Goal: Transaction & Acquisition: Purchase product/service

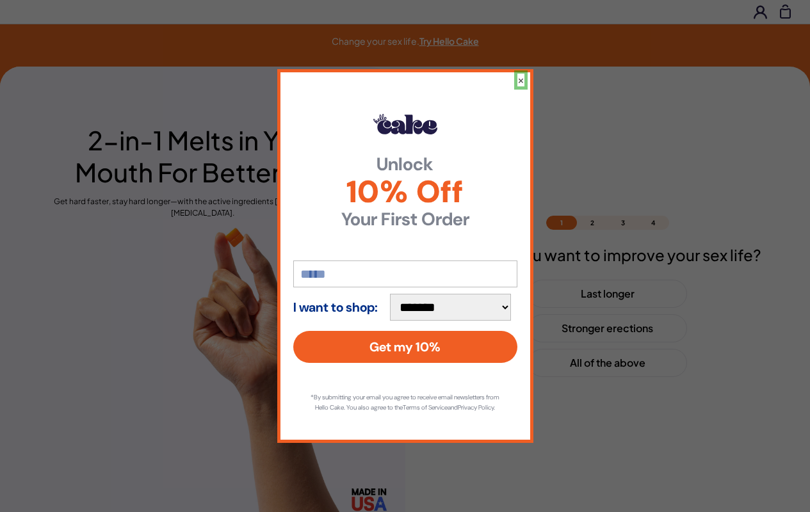
click at [520, 74] on button "×" at bounding box center [520, 80] width 7 height 13
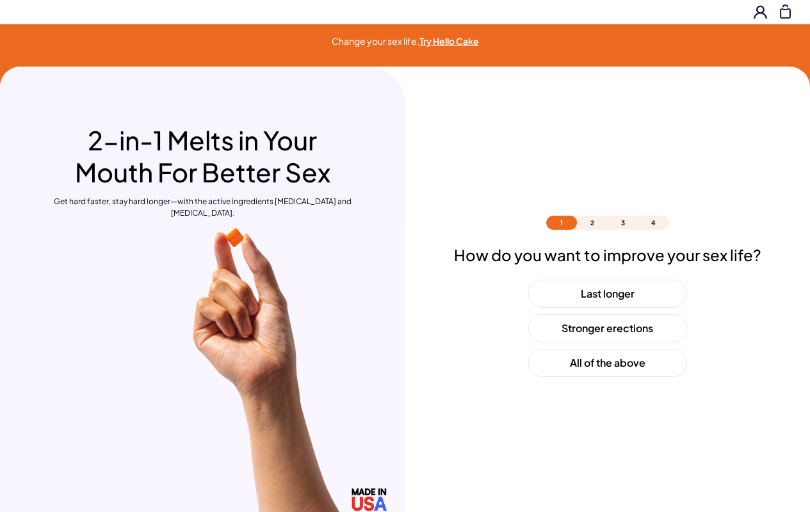
scroll to position [38, 0]
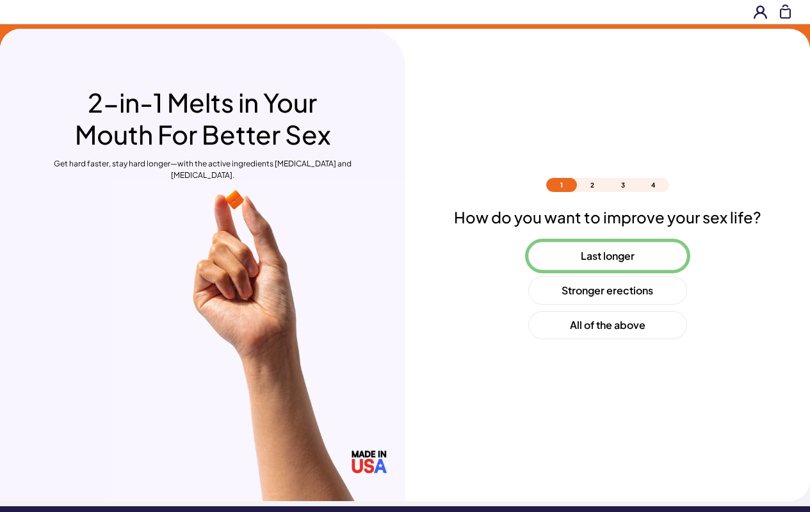
click at [607, 256] on button "Last longer" at bounding box center [607, 256] width 159 height 28
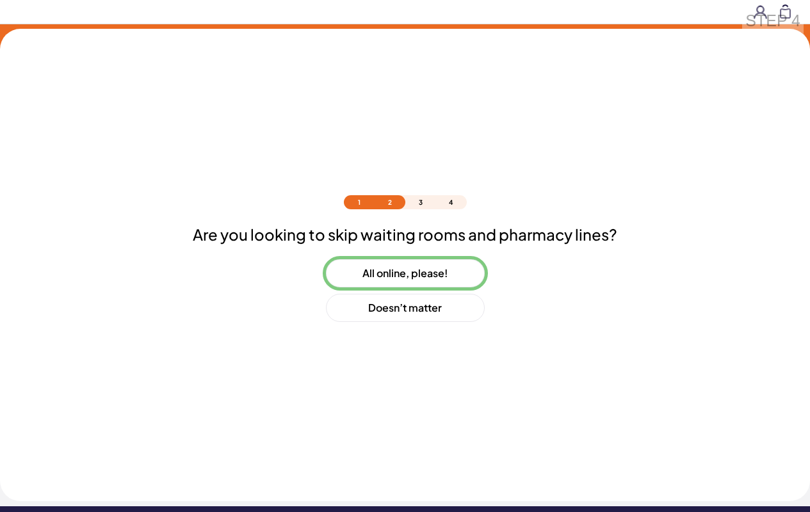
scroll to position [55, 0]
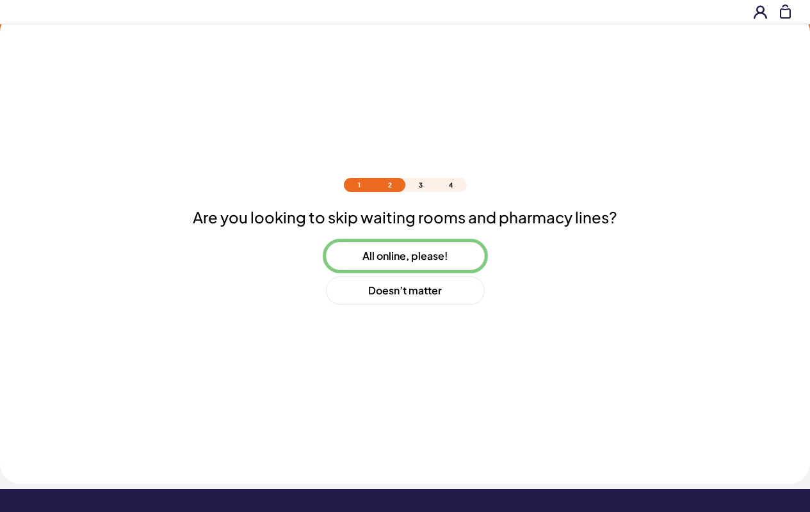
click at [405, 256] on button "All online, please!" at bounding box center [405, 256] width 159 height 28
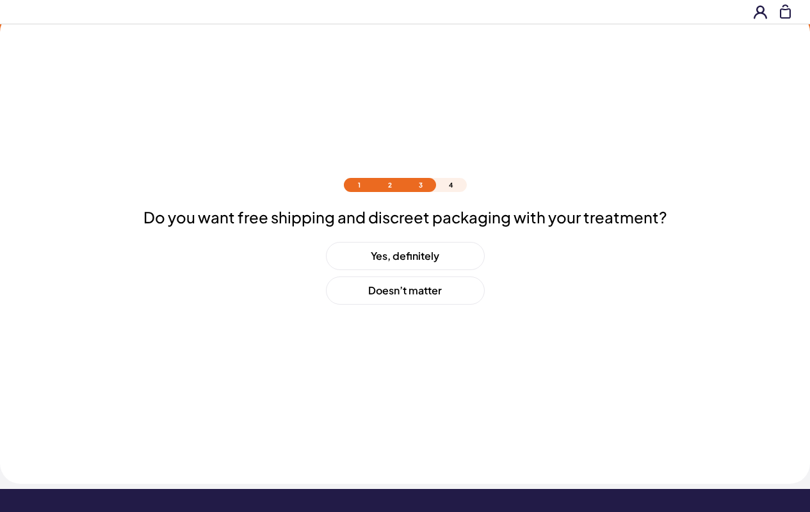
scroll to position [90, 0]
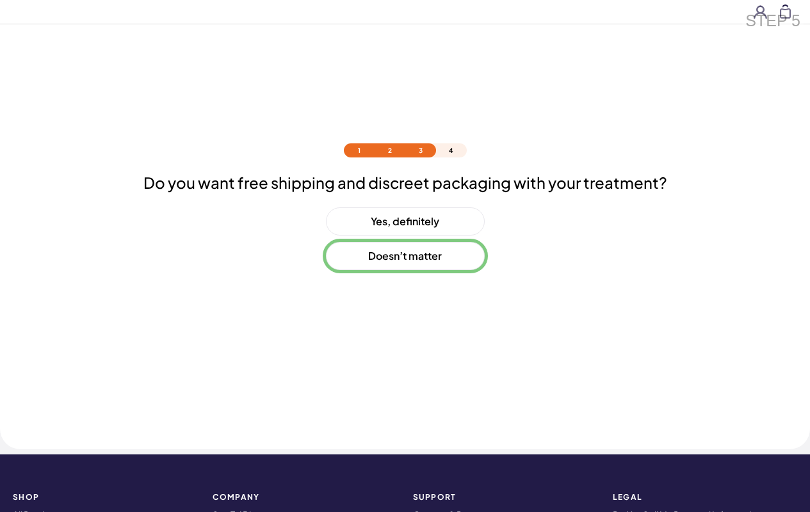
click at [405, 256] on button "Doesn’t matter" at bounding box center [405, 256] width 159 height 28
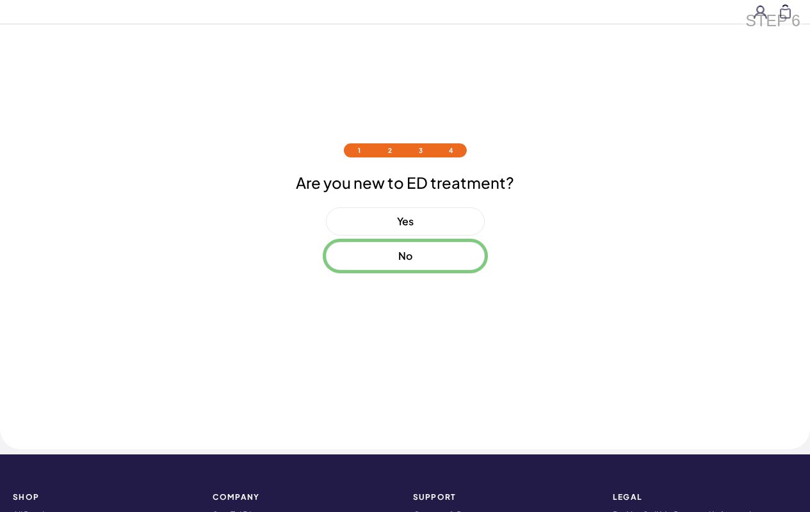
click at [405, 256] on button "No" at bounding box center [405, 256] width 159 height 28
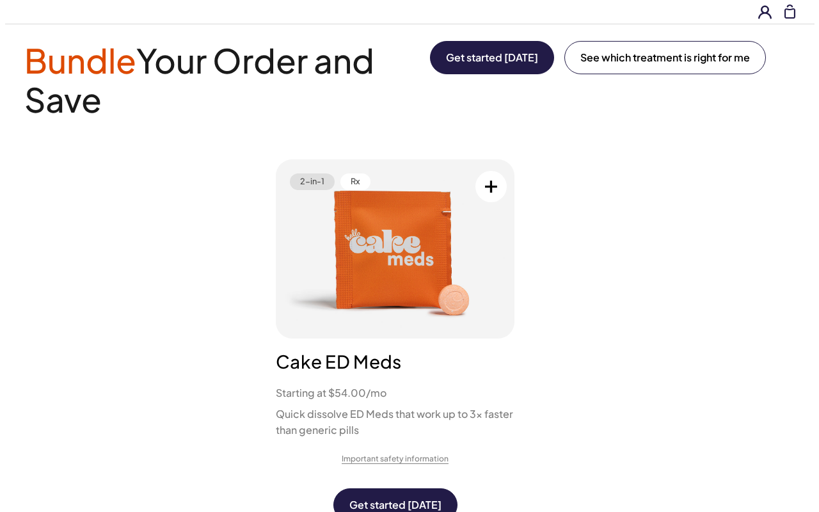
scroll to position [0, 0]
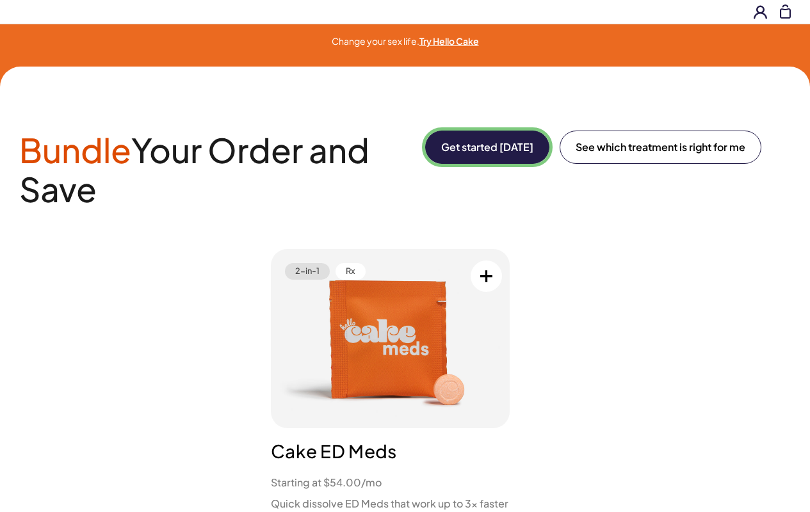
click at [485, 147] on button "Get started [DATE]" at bounding box center [487, 147] width 124 height 33
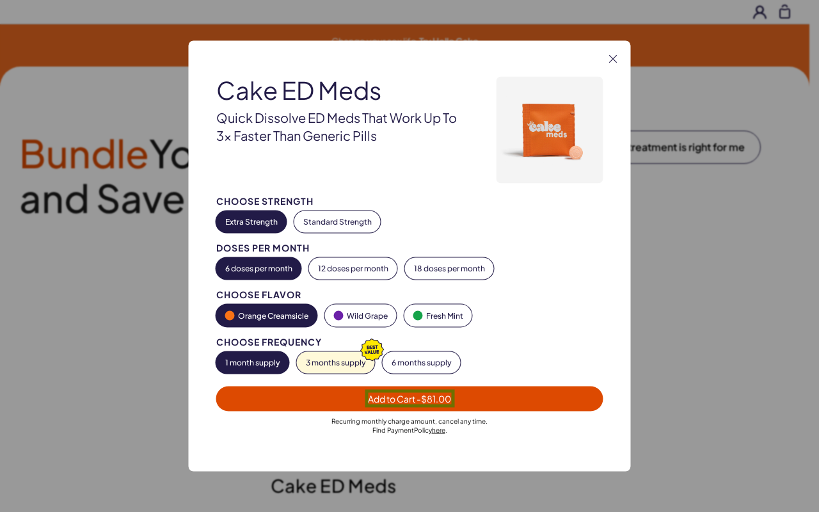
click at [410, 398] on span "Add to Cart - $81.00" at bounding box center [409, 399] width 83 height 12
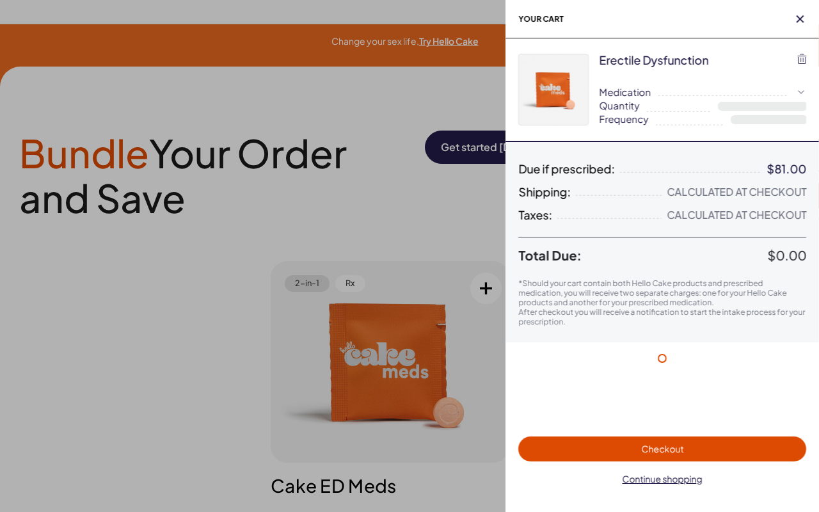
select select "*"
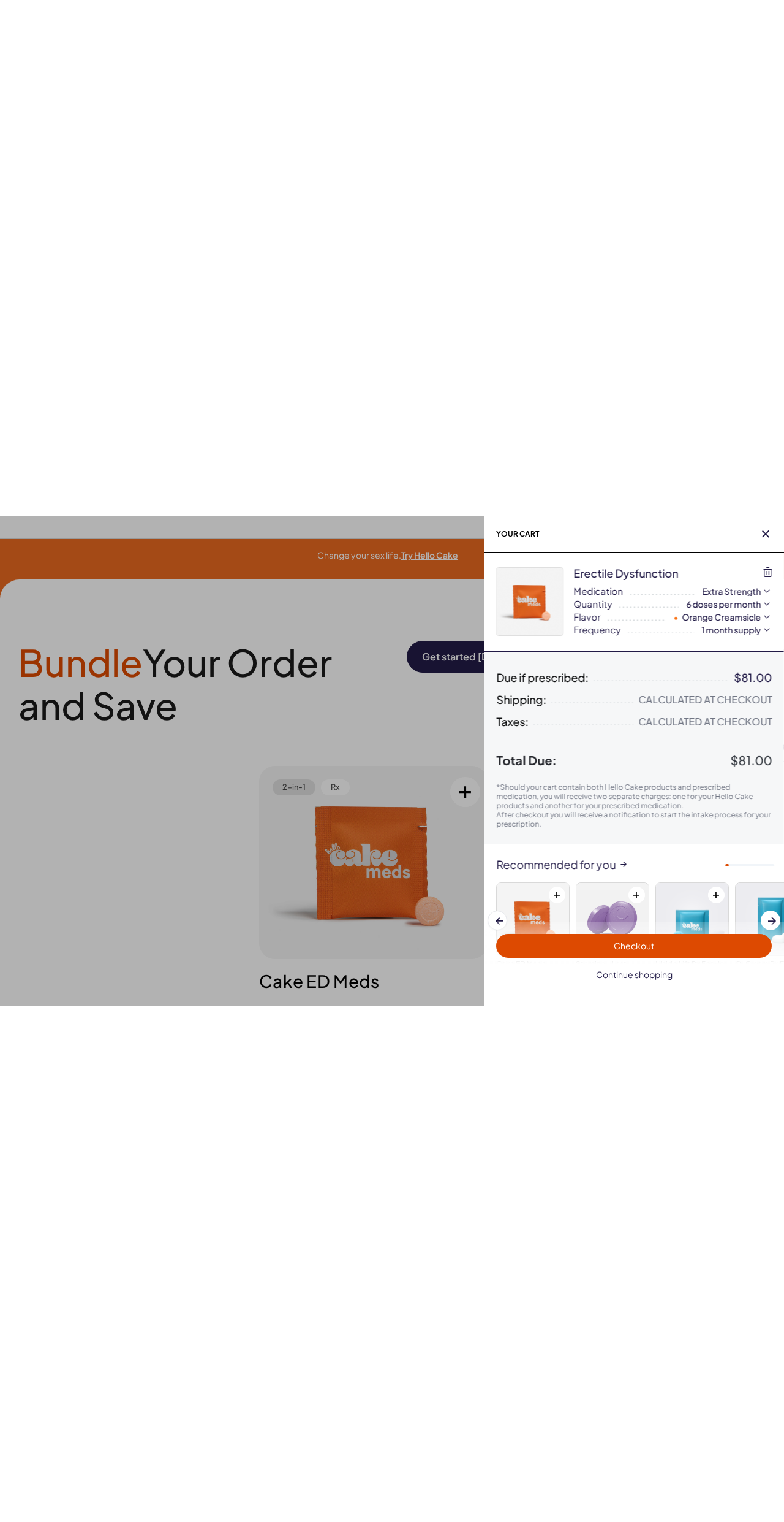
scroll to position [76, 0]
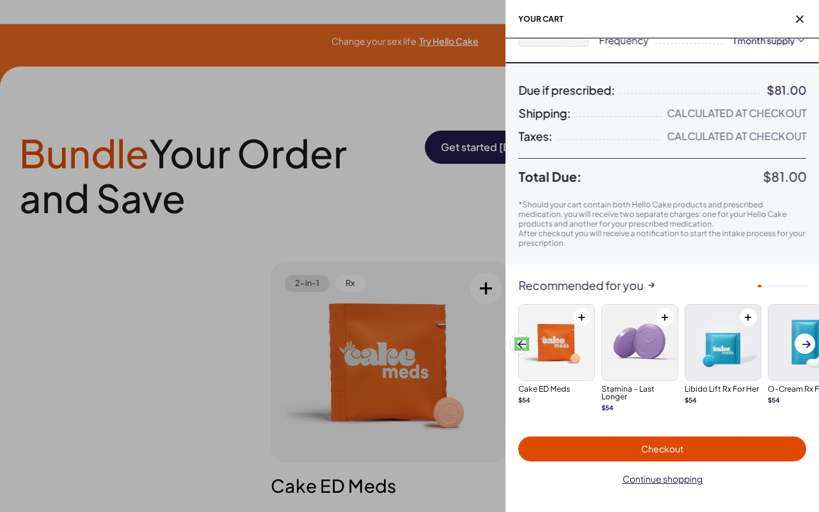
click at [522, 344] on span at bounding box center [522, 344] width 8 height 7
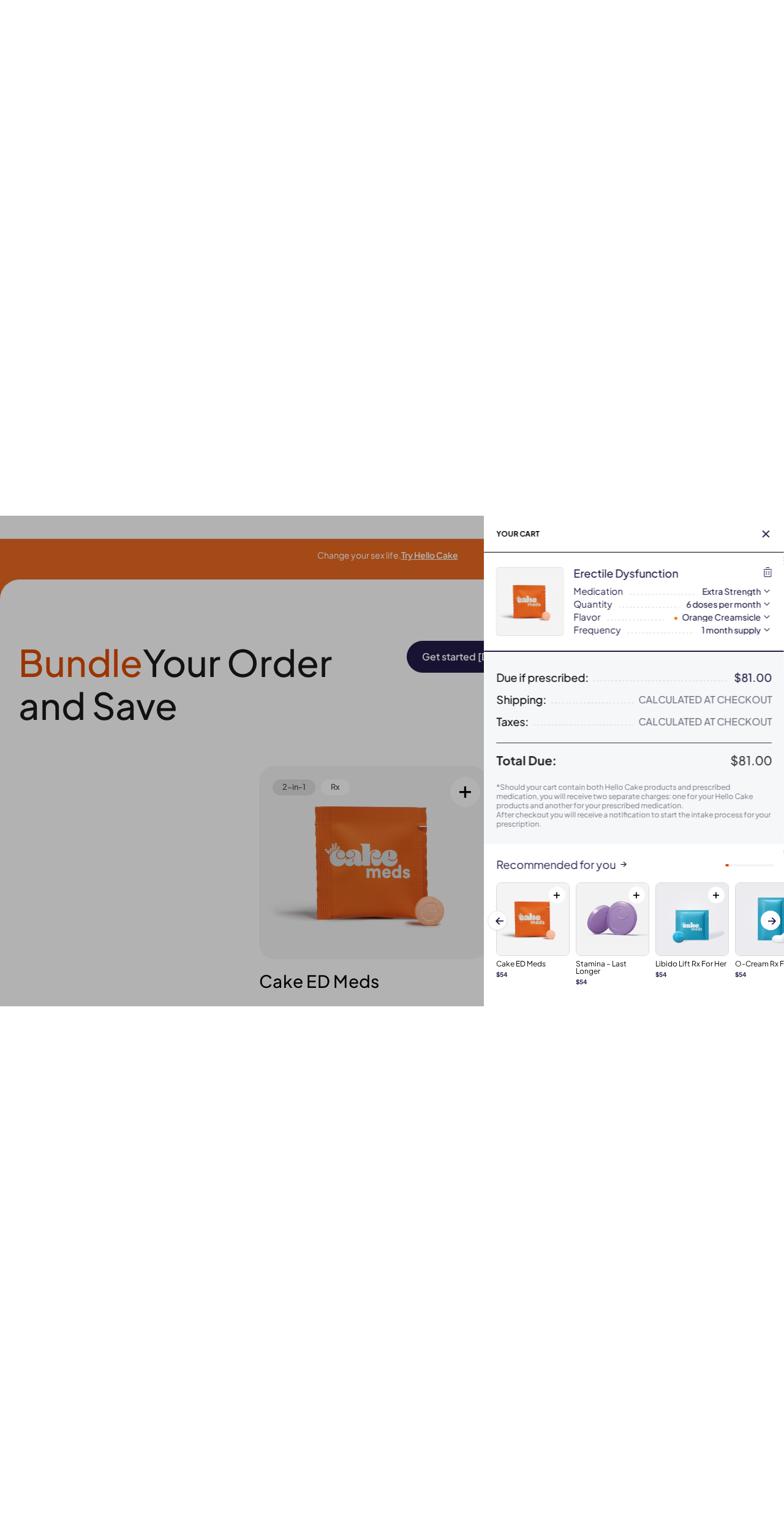
scroll to position [0, 0]
